Goal: Unclear

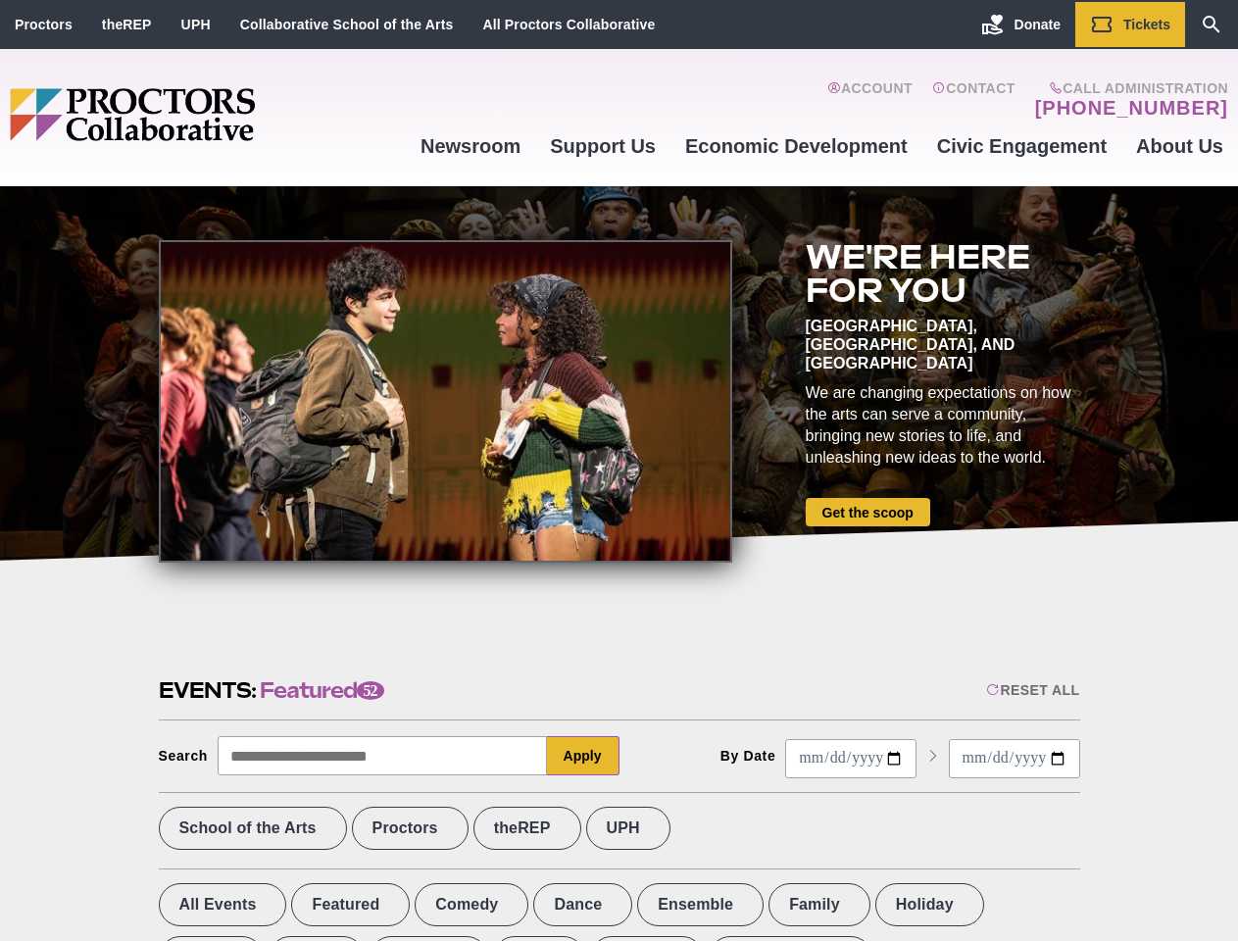
click at [619, 471] on div at bounding box center [446, 401] width 574 height 323
click at [1031, 690] on div "Reset All" at bounding box center [1032, 690] width 93 height 16
click at [583, 756] on button "Apply" at bounding box center [583, 755] width 73 height 39
